Goal: Task Accomplishment & Management: Manage account settings

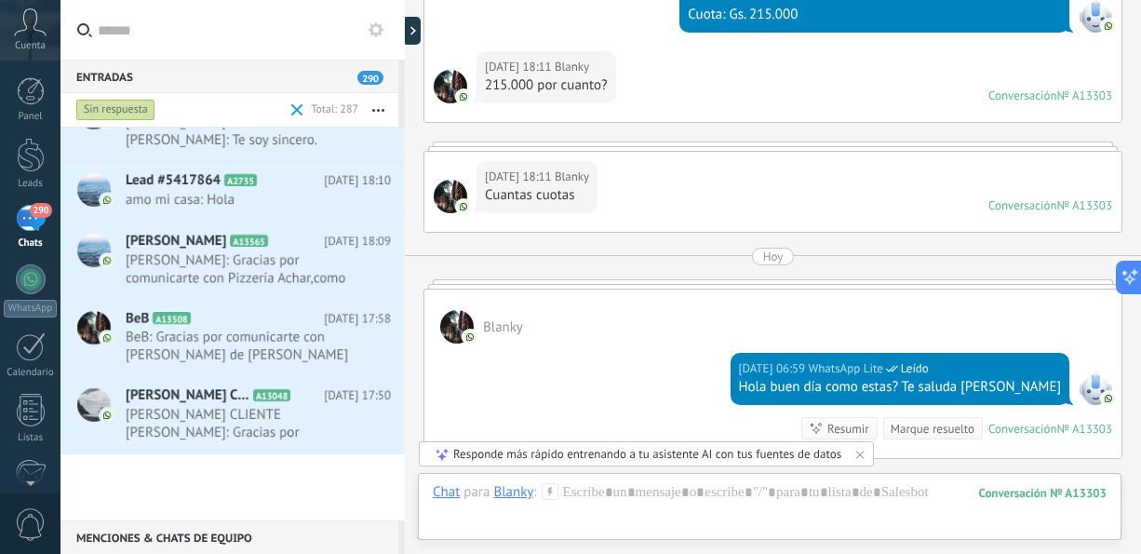
scroll to position [1, 0]
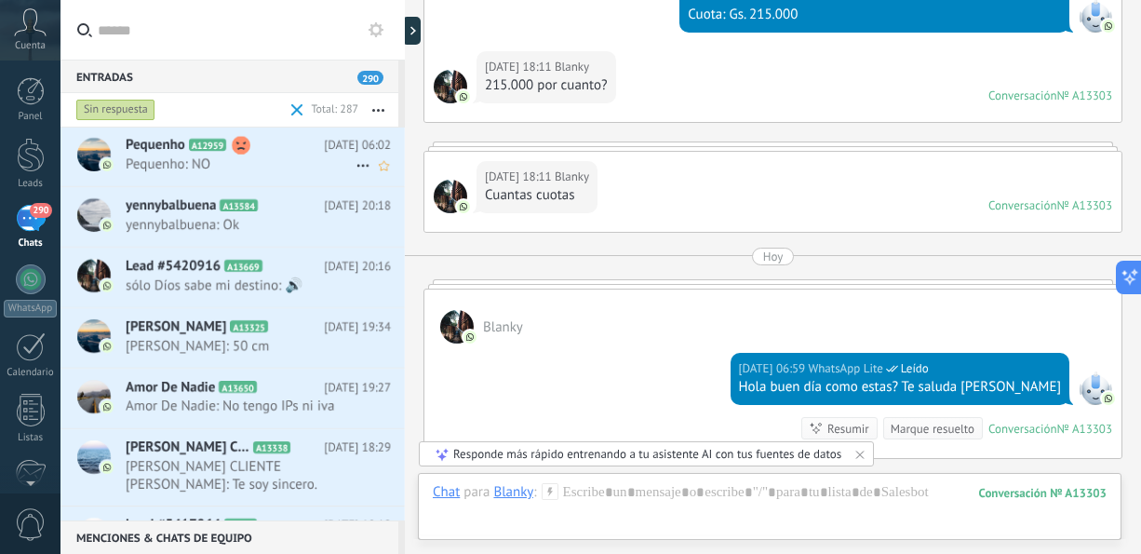
click at [243, 164] on span "Pequenho: NO" at bounding box center [241, 164] width 230 height 18
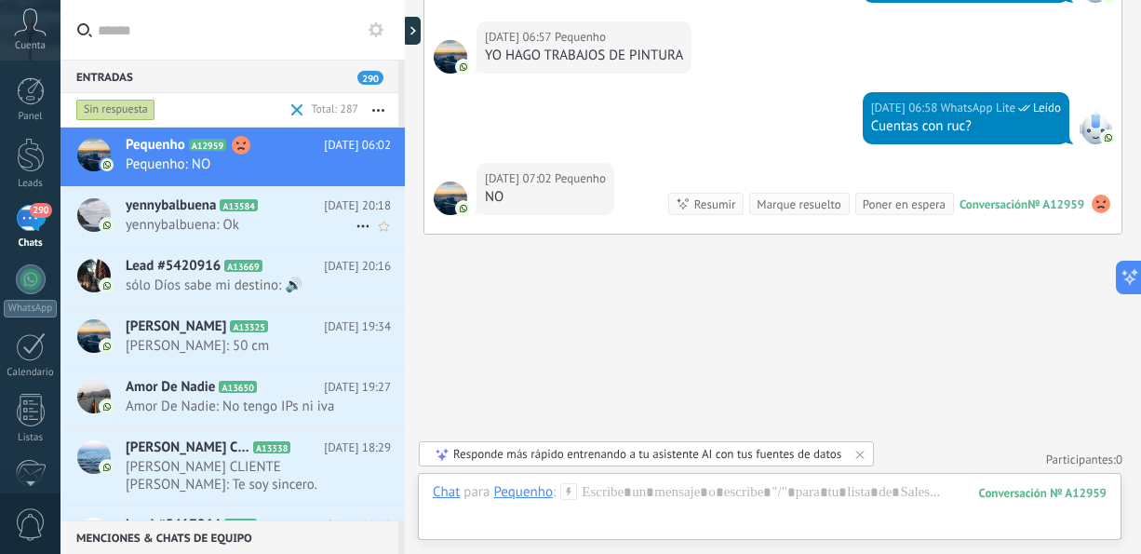
scroll to position [23, 0]
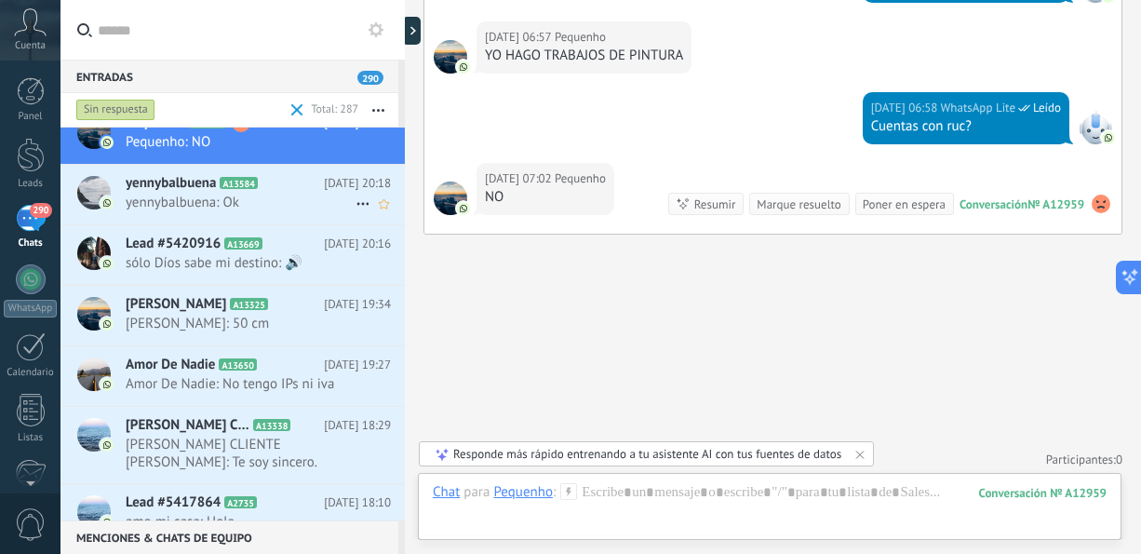
click at [241, 217] on div "yennybalbuena A13584 [DATE] 20:18 yennybalbuena: Ok" at bounding box center [265, 194] width 279 height 59
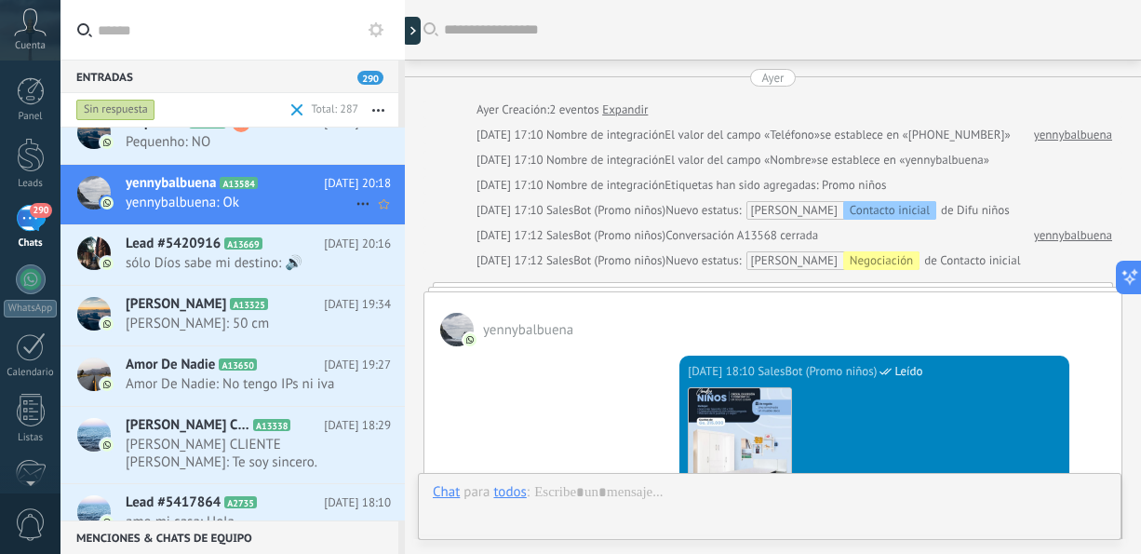
scroll to position [2558, 0]
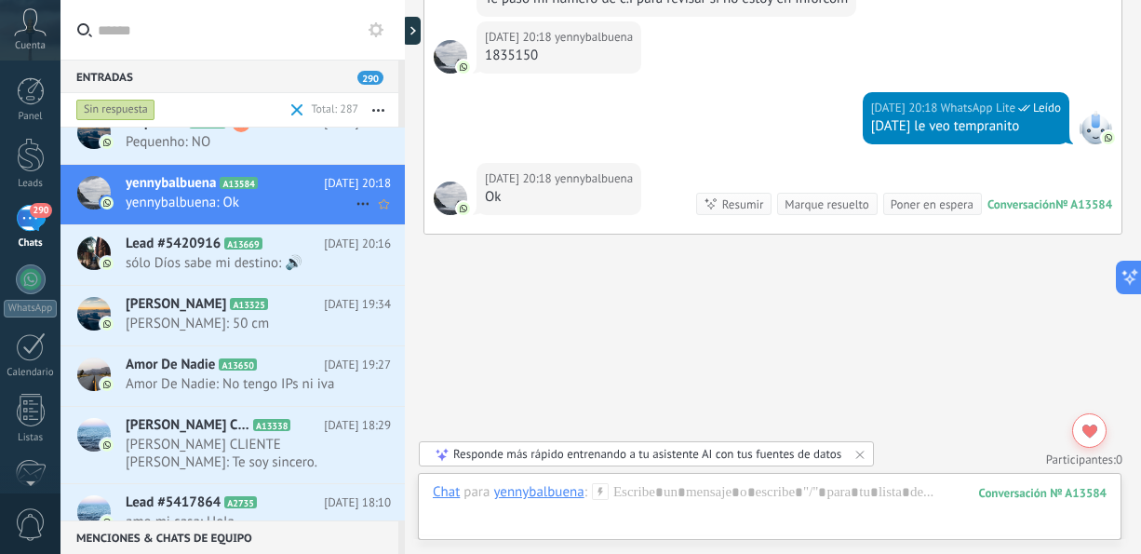
click at [241, 217] on div "yennybalbuena A13584 [DATE] 20:18 yennybalbuena: Ok" at bounding box center [265, 194] width 279 height 59
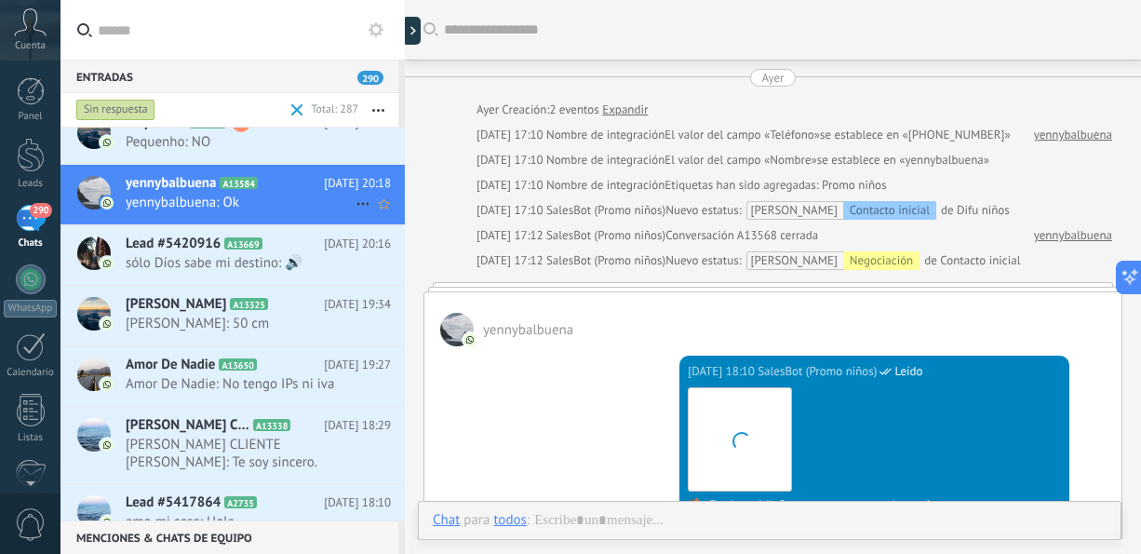
scroll to position [2474, 0]
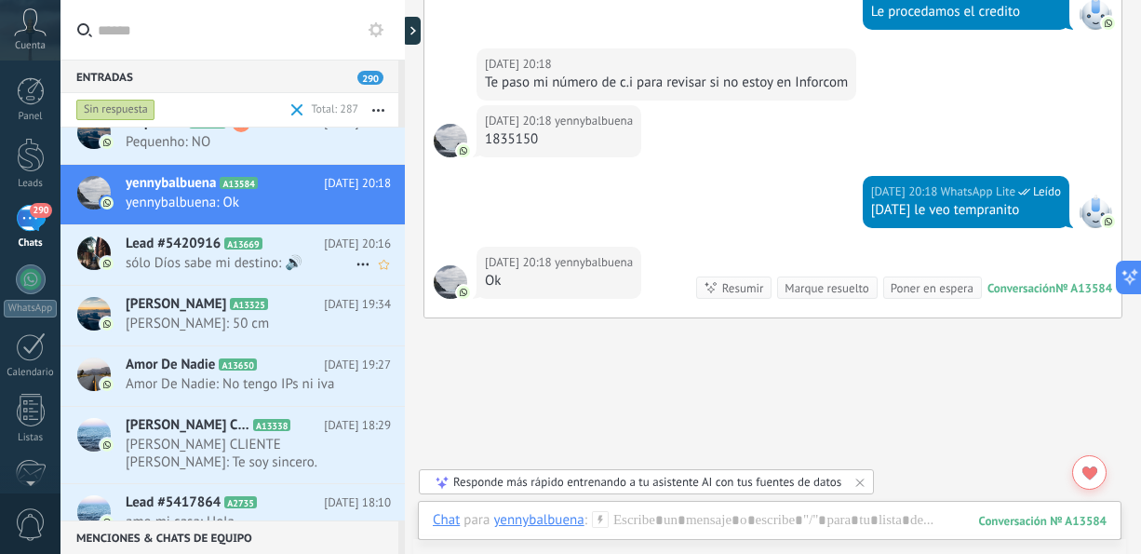
click at [256, 268] on span "sólo Díos sabe mi destino: 🔊" at bounding box center [241, 263] width 230 height 18
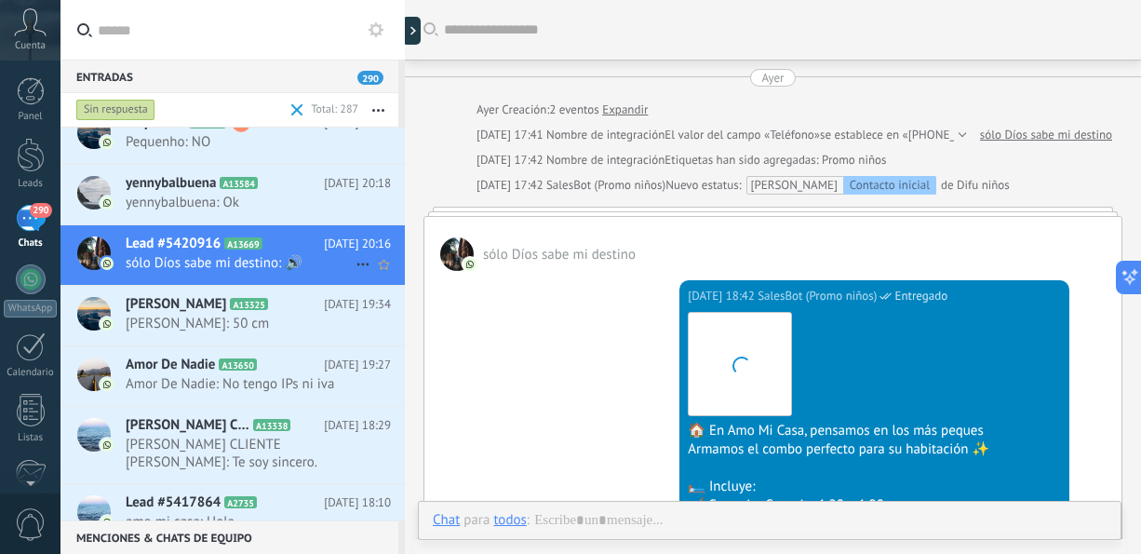
scroll to position [571, 0]
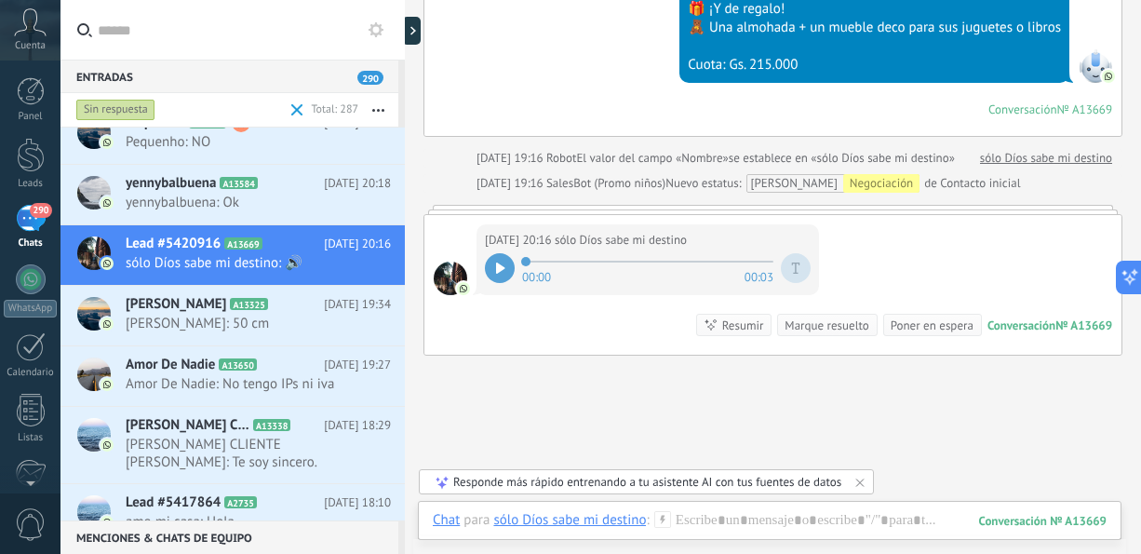
click at [496, 264] on icon at bounding box center [500, 267] width 8 height 11
click at [405, 402] on div at bounding box center [405, 277] width 0 height 554
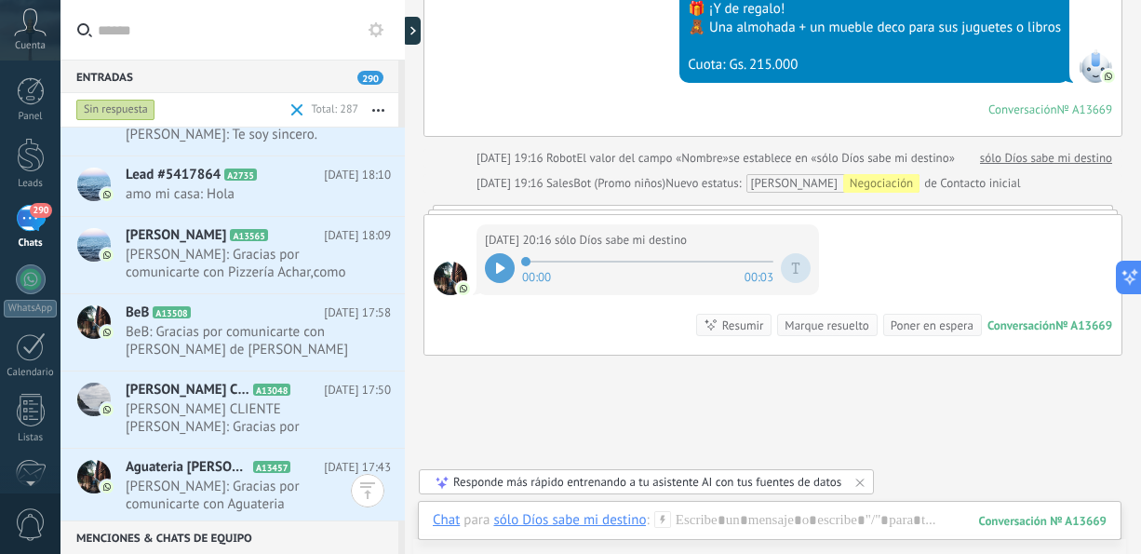
scroll to position [712, 0]
